Goal: Complete application form: Complete application form

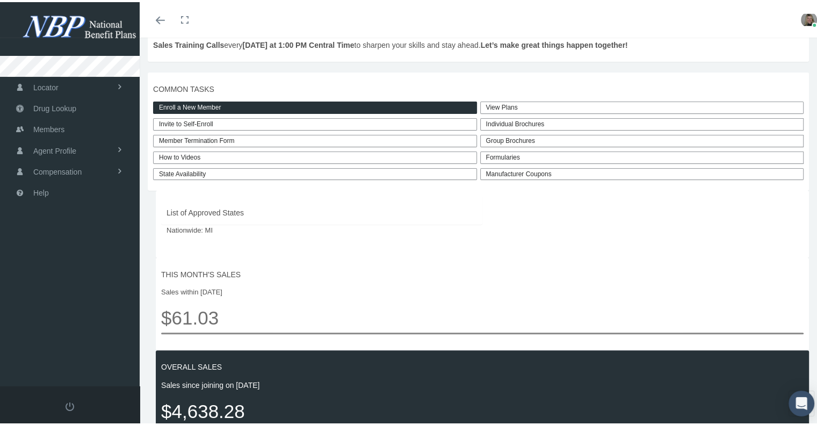
scroll to position [241, 0]
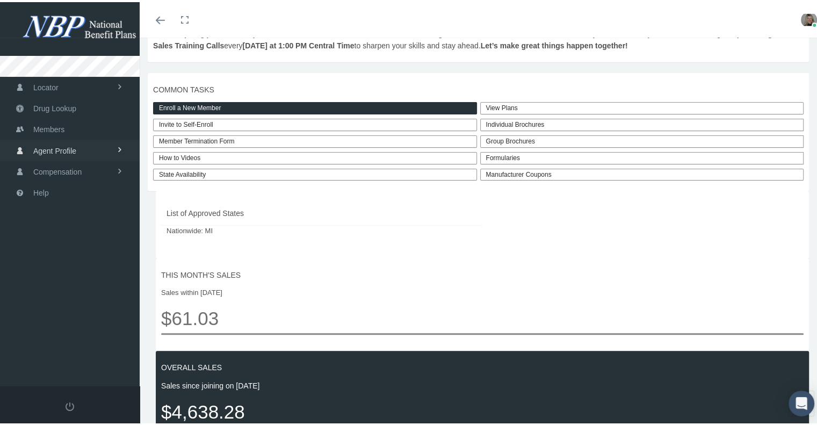
click at [41, 145] on span "Agent Profile" at bounding box center [54, 149] width 43 height 20
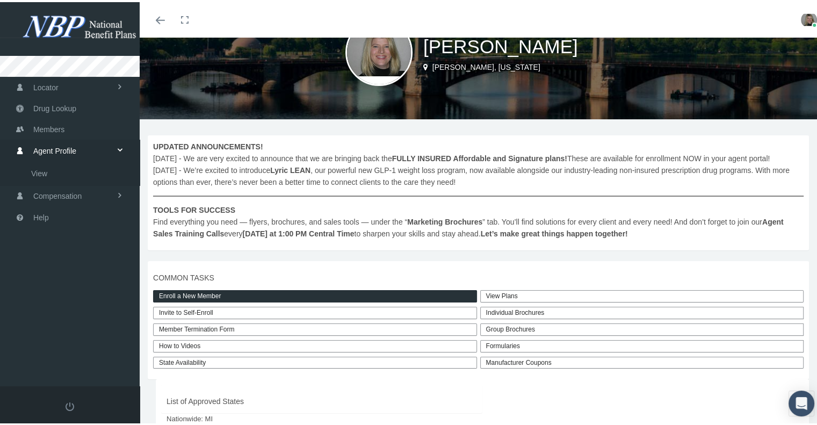
scroll to position [0, 0]
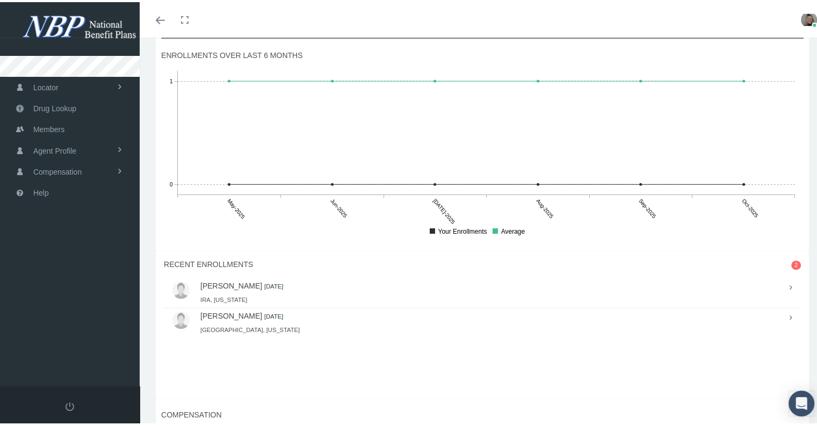
scroll to position [665, 0]
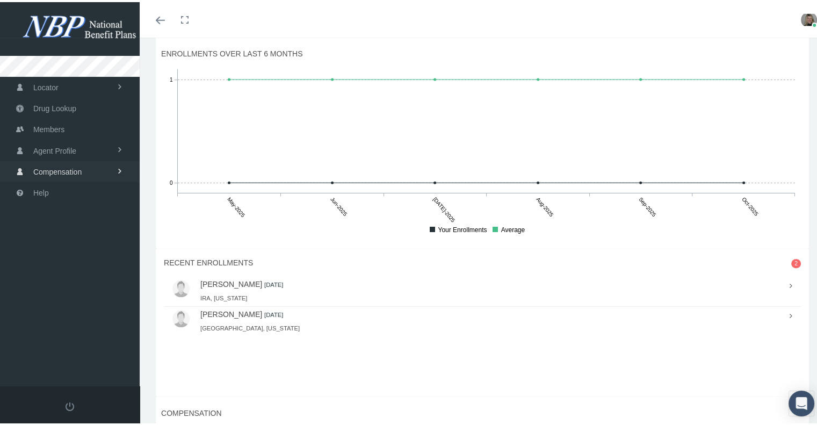
click at [59, 167] on span "Compensation" at bounding box center [57, 169] width 48 height 20
click at [56, 145] on span "Agent Profile" at bounding box center [54, 149] width 43 height 20
click at [39, 165] on span "View" at bounding box center [39, 171] width 16 height 18
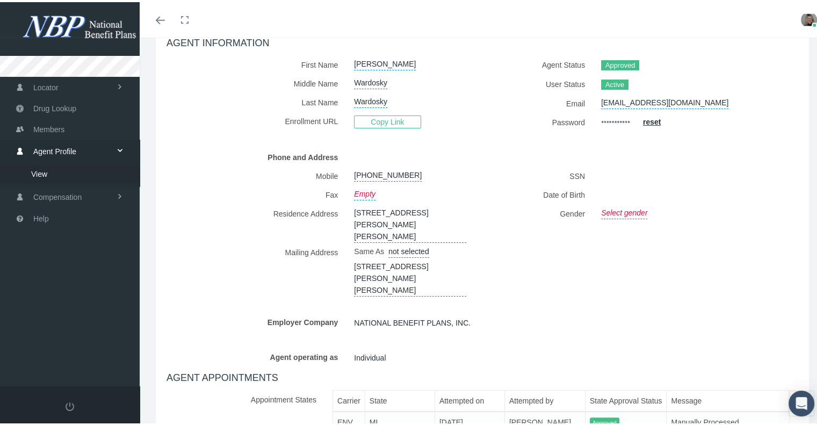
scroll to position [225, 0]
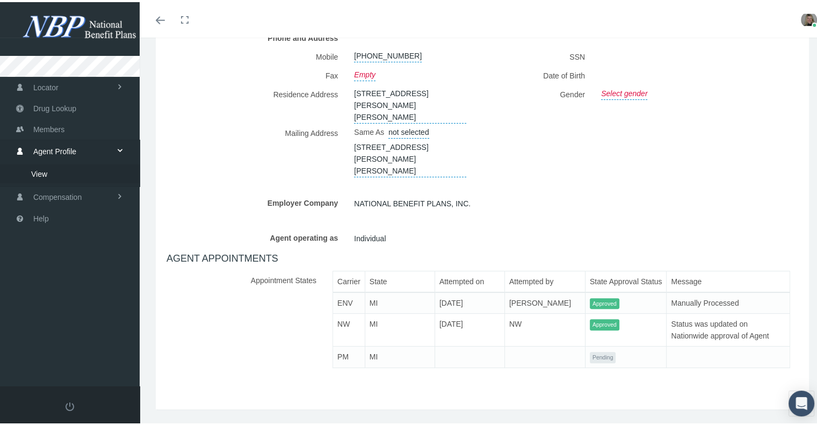
click at [343, 344] on td "PM" at bounding box center [349, 354] width 32 height 21
click at [365, 344] on td "MI" at bounding box center [400, 354] width 70 height 21
click at [382, 344] on td "MI" at bounding box center [400, 354] width 70 height 21
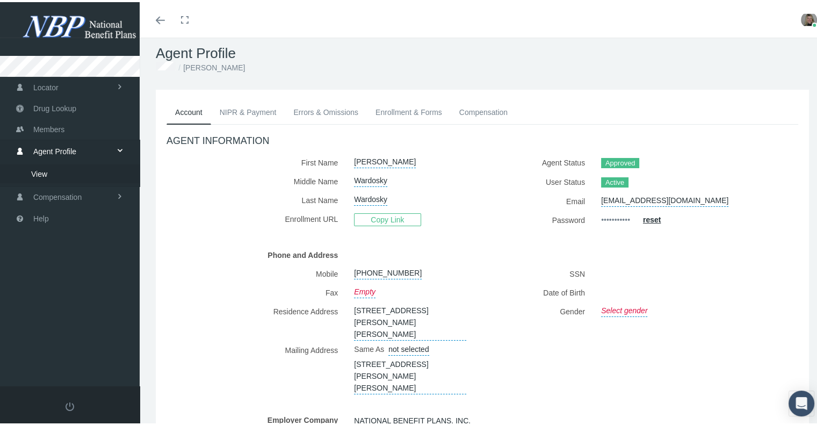
scroll to position [0, 0]
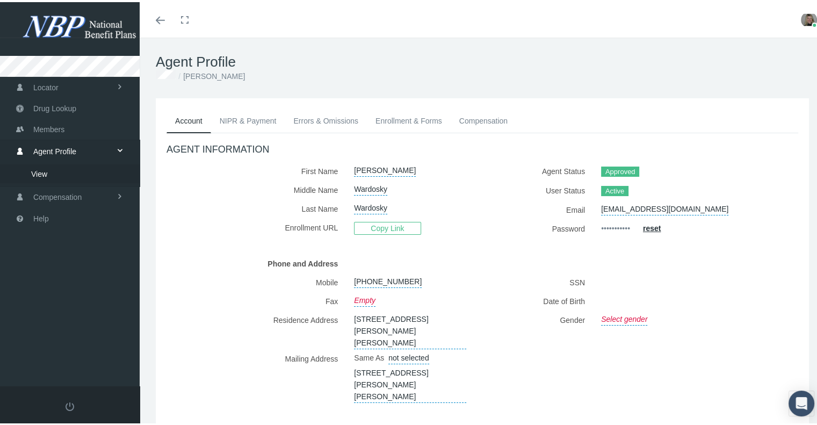
click at [417, 120] on link "Enrollment & Forms" at bounding box center [409, 119] width 84 height 24
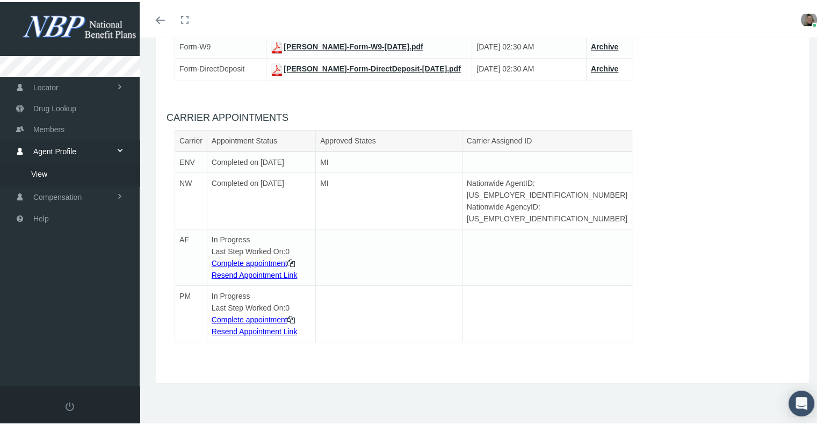
scroll to position [183, 0]
click at [253, 265] on link "Complete appointment" at bounding box center [250, 261] width 76 height 9
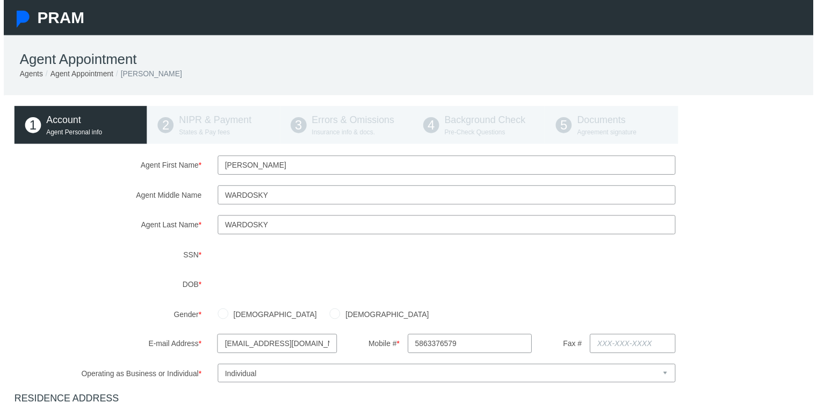
type input "586-337-6579"
click at [329, 318] on input "Female" at bounding box center [334, 315] width 11 height 11
radio input "true"
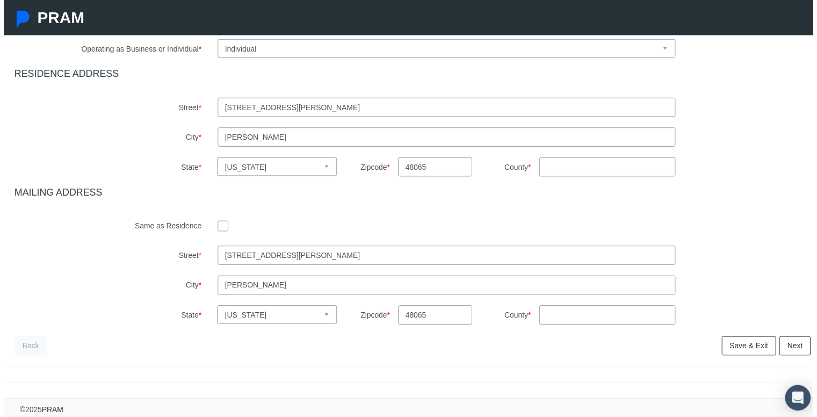
scroll to position [335, 0]
click at [216, 222] on input "checkbox" at bounding box center [221, 227] width 11 height 11
checkbox input "true"
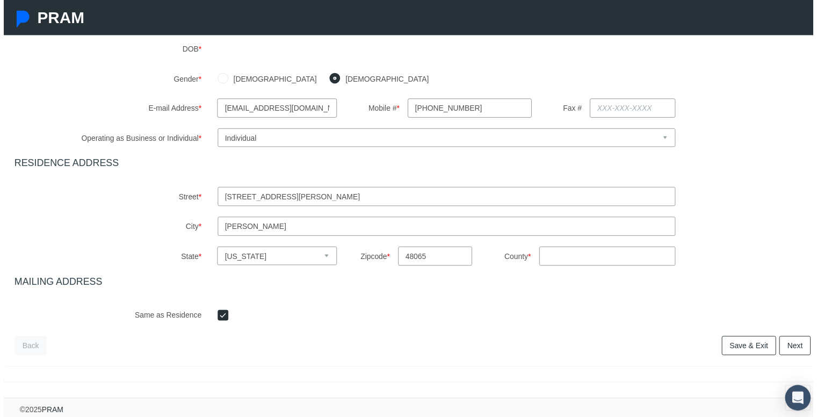
scroll to position [245, 0]
click at [786, 341] on link "Next" at bounding box center [798, 348] width 32 height 19
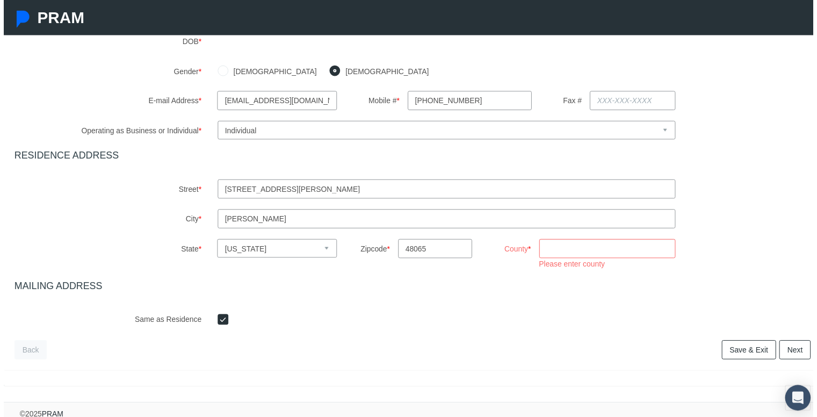
click at [594, 254] on input "County *" at bounding box center [608, 250] width 137 height 19
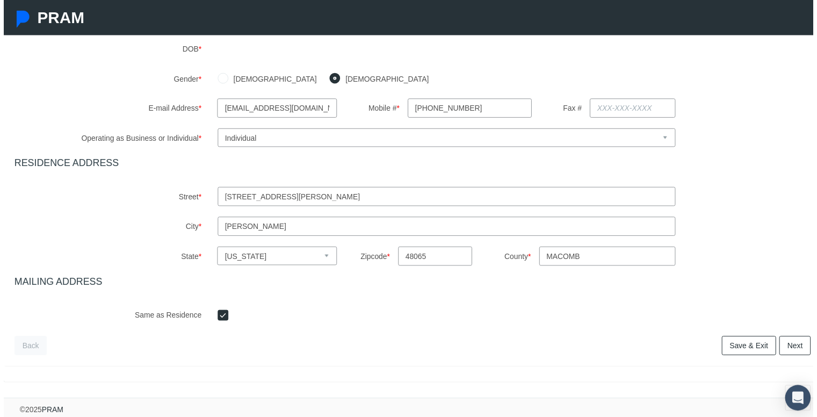
type input "Macomb"
click at [787, 344] on link "Next" at bounding box center [798, 348] width 32 height 19
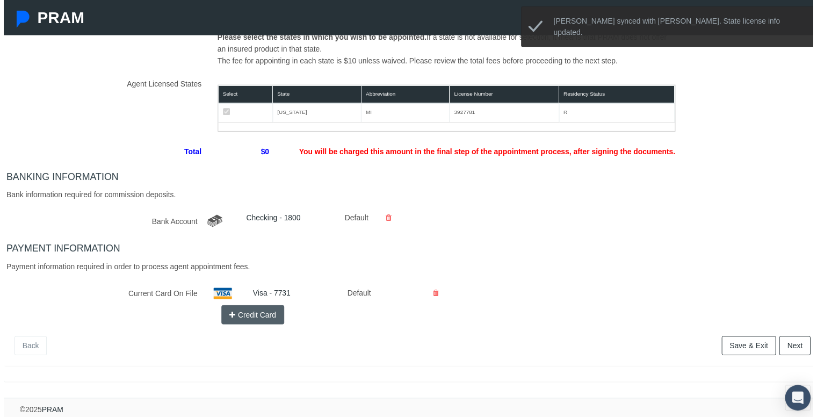
scroll to position [174, 0]
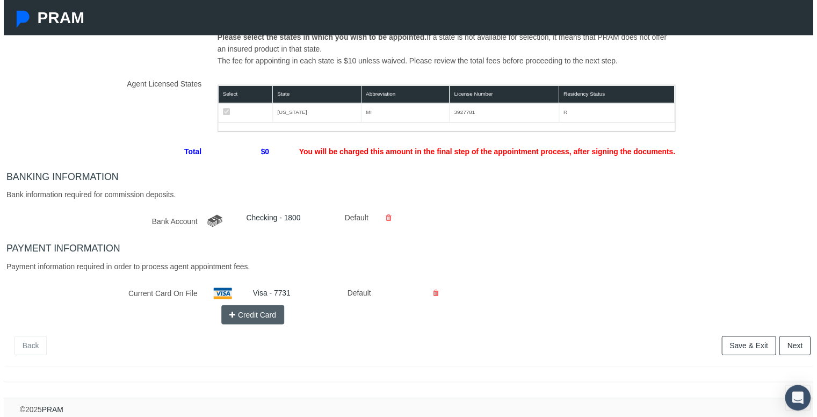
click at [791, 339] on link "Next" at bounding box center [798, 348] width 32 height 19
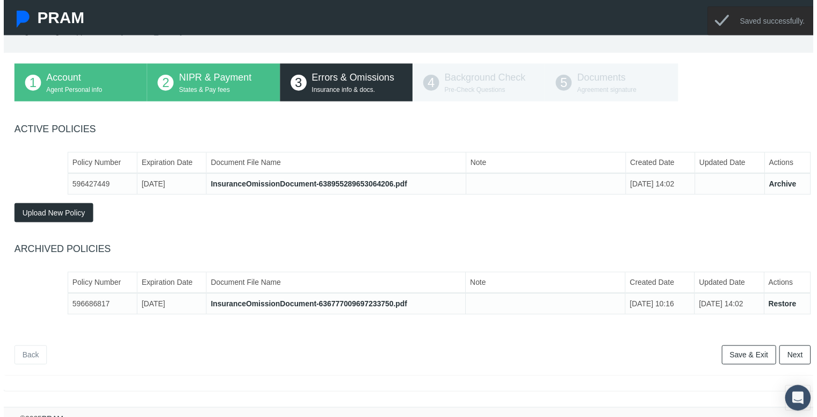
scroll to position [43, 0]
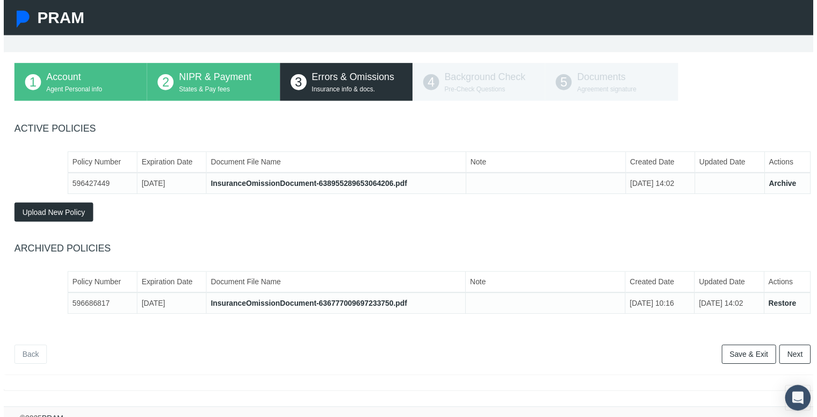
click at [795, 356] on link "Next" at bounding box center [798, 356] width 32 height 19
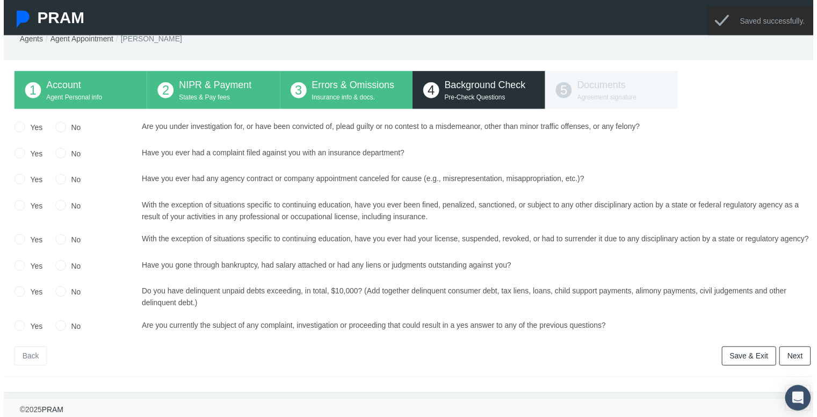
click at [56, 121] on input "No" at bounding box center [57, 126] width 11 height 11
radio input "true"
drag, startPoint x: 60, startPoint y: 143, endPoint x: 59, endPoint y: 165, distance: 21.5
click at [60, 148] on input "No" at bounding box center [57, 153] width 11 height 11
radio input "true"
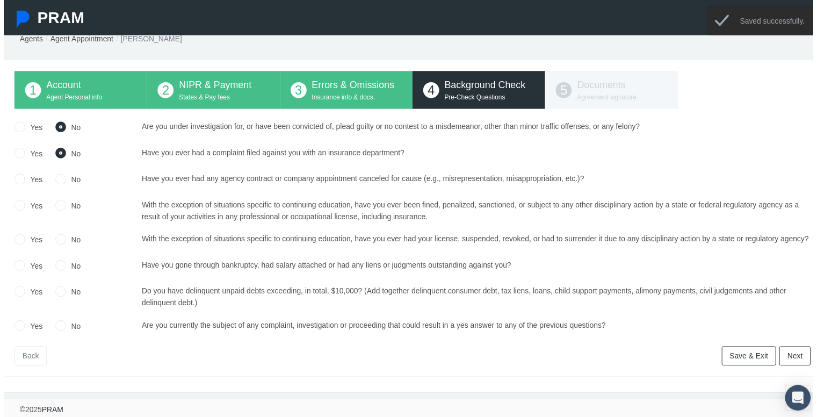
drag, startPoint x: 59, startPoint y: 167, endPoint x: 60, endPoint y: 193, distance: 25.8
click at [59, 174] on input "No" at bounding box center [57, 179] width 11 height 11
radio input "true"
drag, startPoint x: 60, startPoint y: 195, endPoint x: 60, endPoint y: 202, distance: 7.0
click at [60, 200] on input "No" at bounding box center [57, 205] width 11 height 11
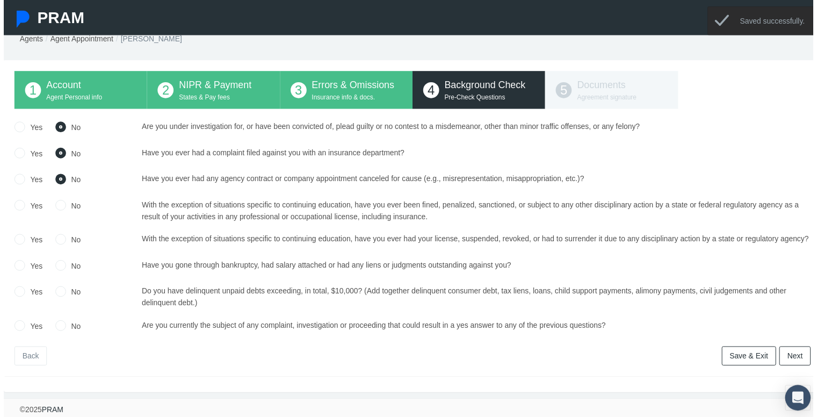
radio input "true"
click at [59, 235] on input "No" at bounding box center [57, 240] width 11 height 11
radio input "true"
drag, startPoint x: 62, startPoint y: 267, endPoint x: 58, endPoint y: 292, distance: 25.0
click at [61, 275] on div "No" at bounding box center [65, 269] width 26 height 16
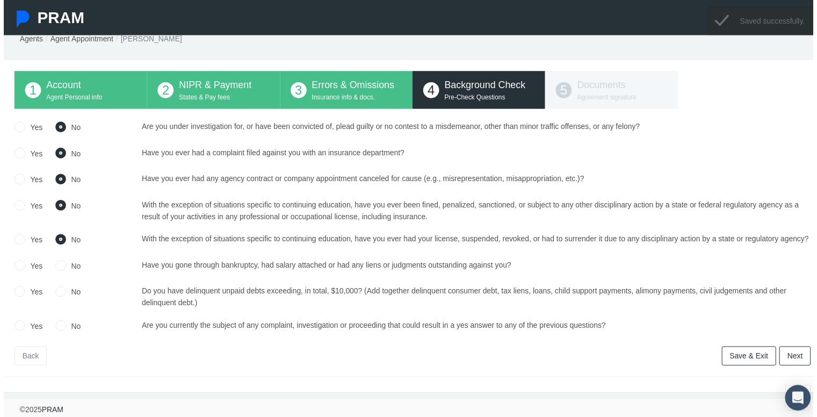
click at [56, 294] on input "No" at bounding box center [57, 292] width 11 height 11
radio input "true"
click at [56, 268] on input "No" at bounding box center [57, 266] width 11 height 11
radio input "true"
click at [58, 328] on input "No" at bounding box center [57, 327] width 11 height 11
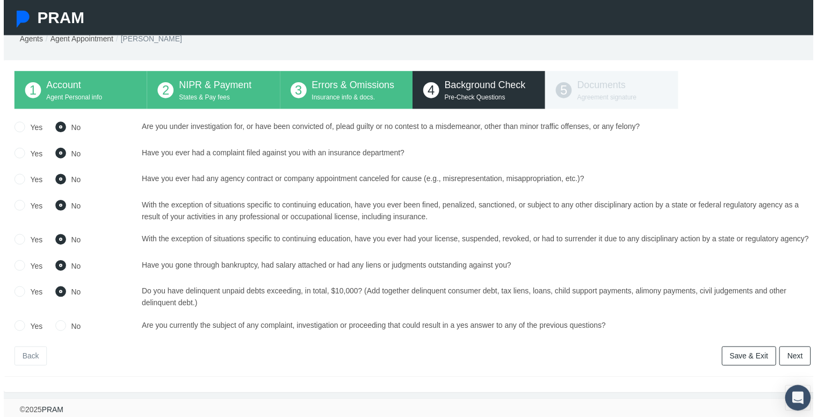
radio input "true"
click at [787, 355] on link "Next" at bounding box center [798, 358] width 32 height 19
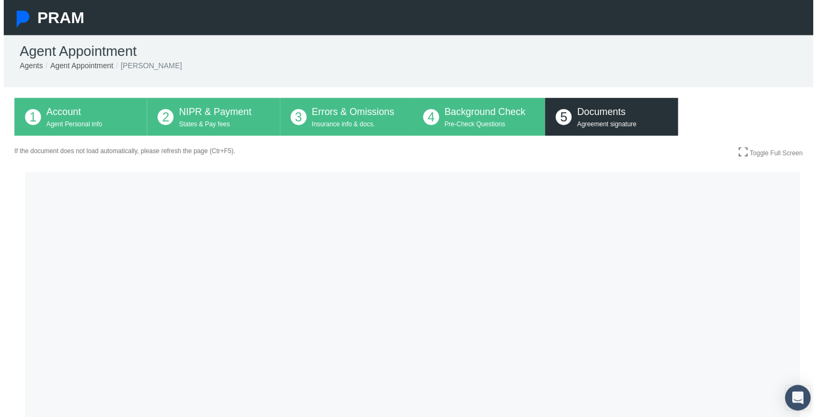
scroll to position [0, 0]
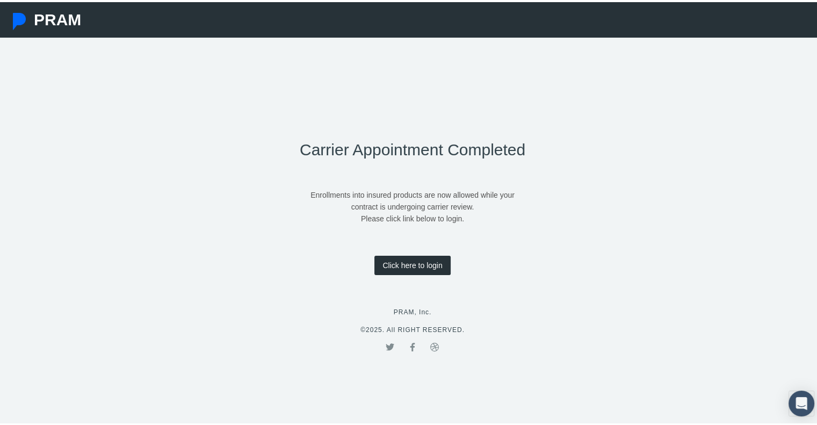
click at [419, 262] on link "Click here to login" at bounding box center [412, 262] width 76 height 19
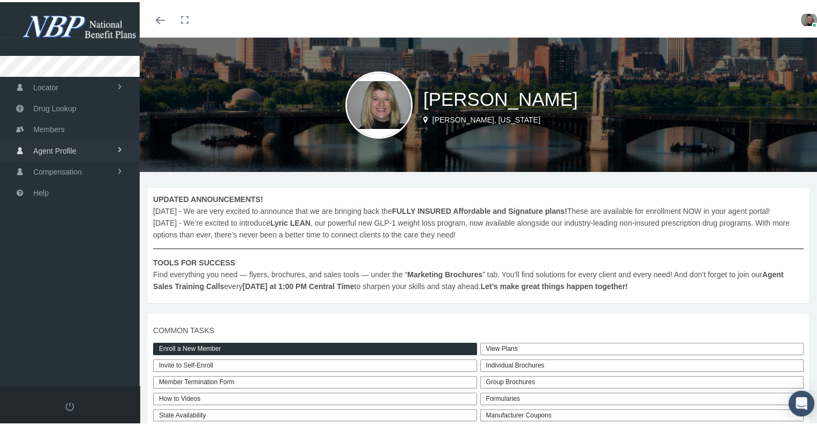
click at [49, 146] on span "Agent Profile" at bounding box center [54, 149] width 43 height 20
click at [45, 171] on span "View" at bounding box center [39, 171] width 16 height 18
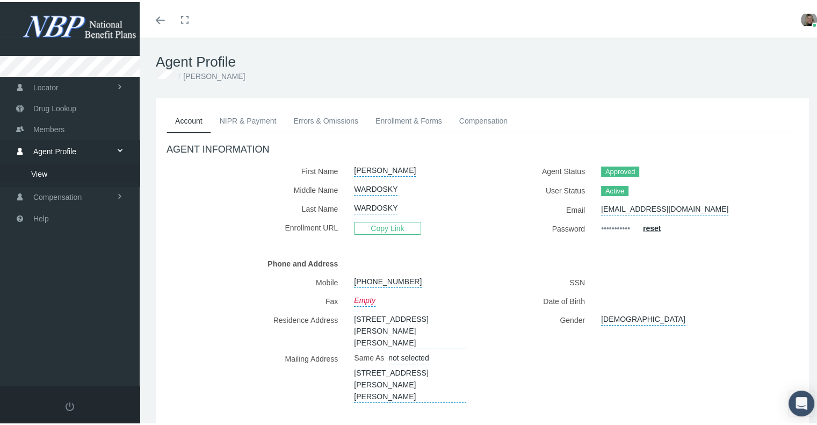
click at [414, 116] on link "Enrollment & Forms" at bounding box center [409, 119] width 84 height 24
